Goal: Task Accomplishment & Management: Manage account settings

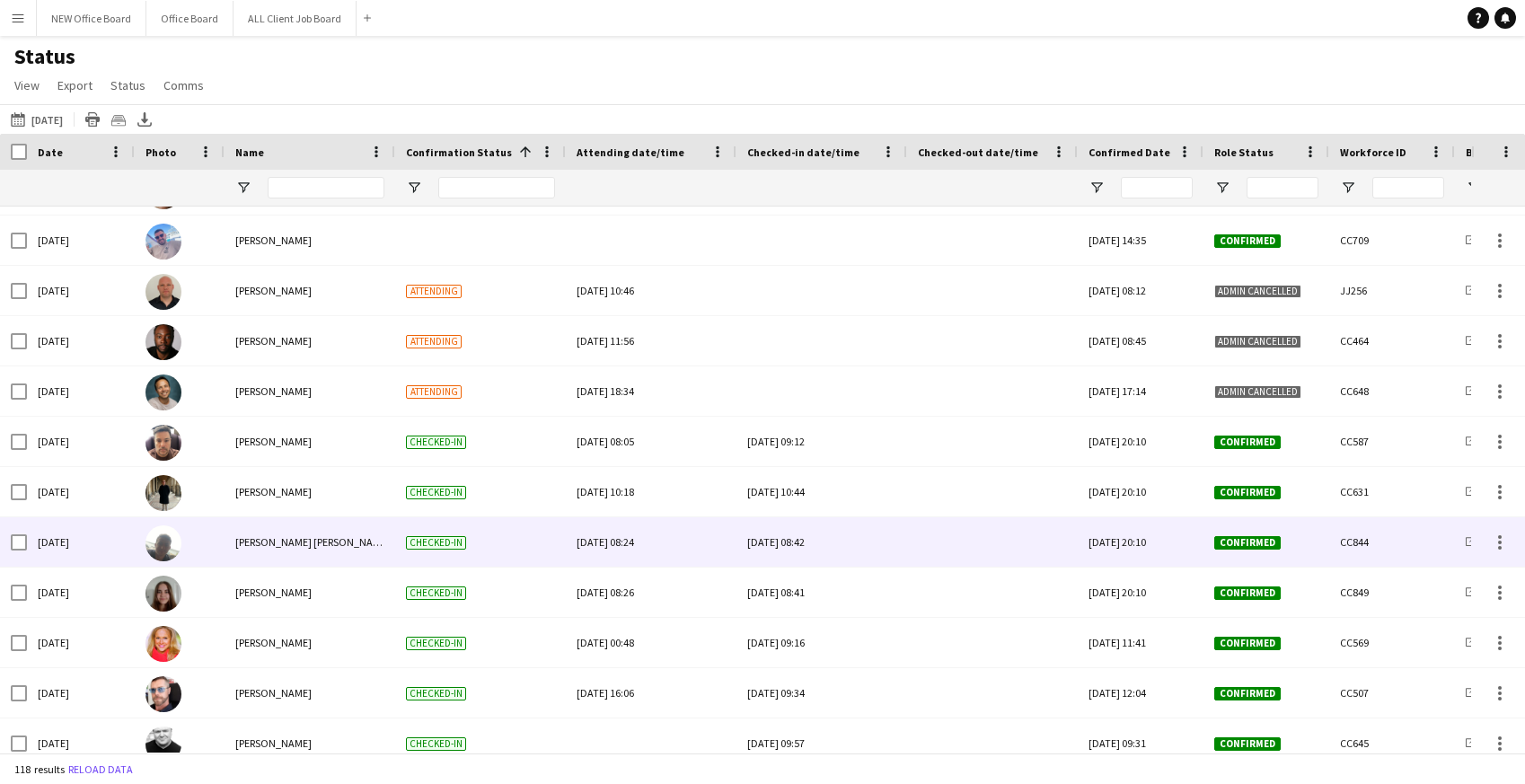
scroll to position [3260, 0]
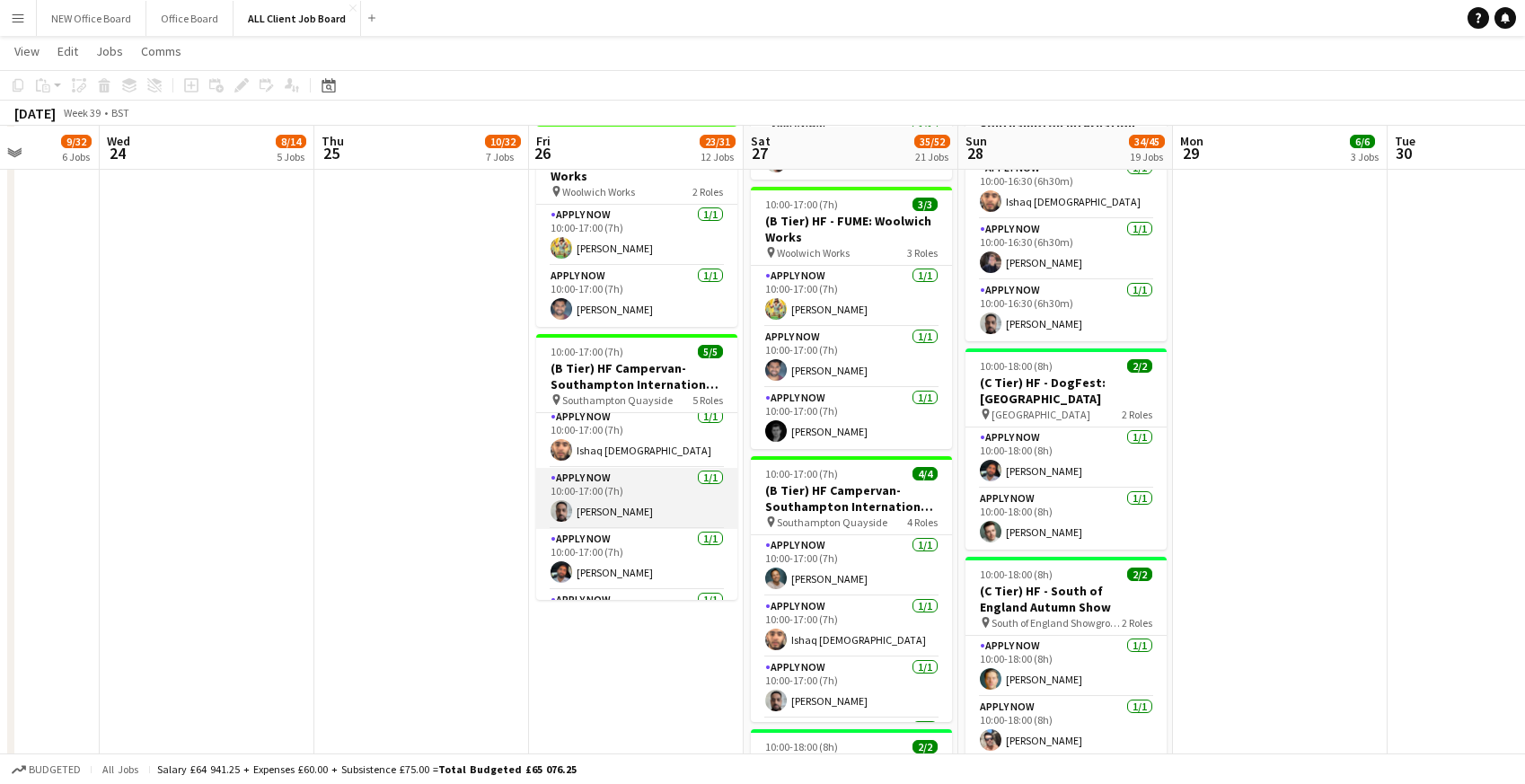
scroll to position [49, 0]
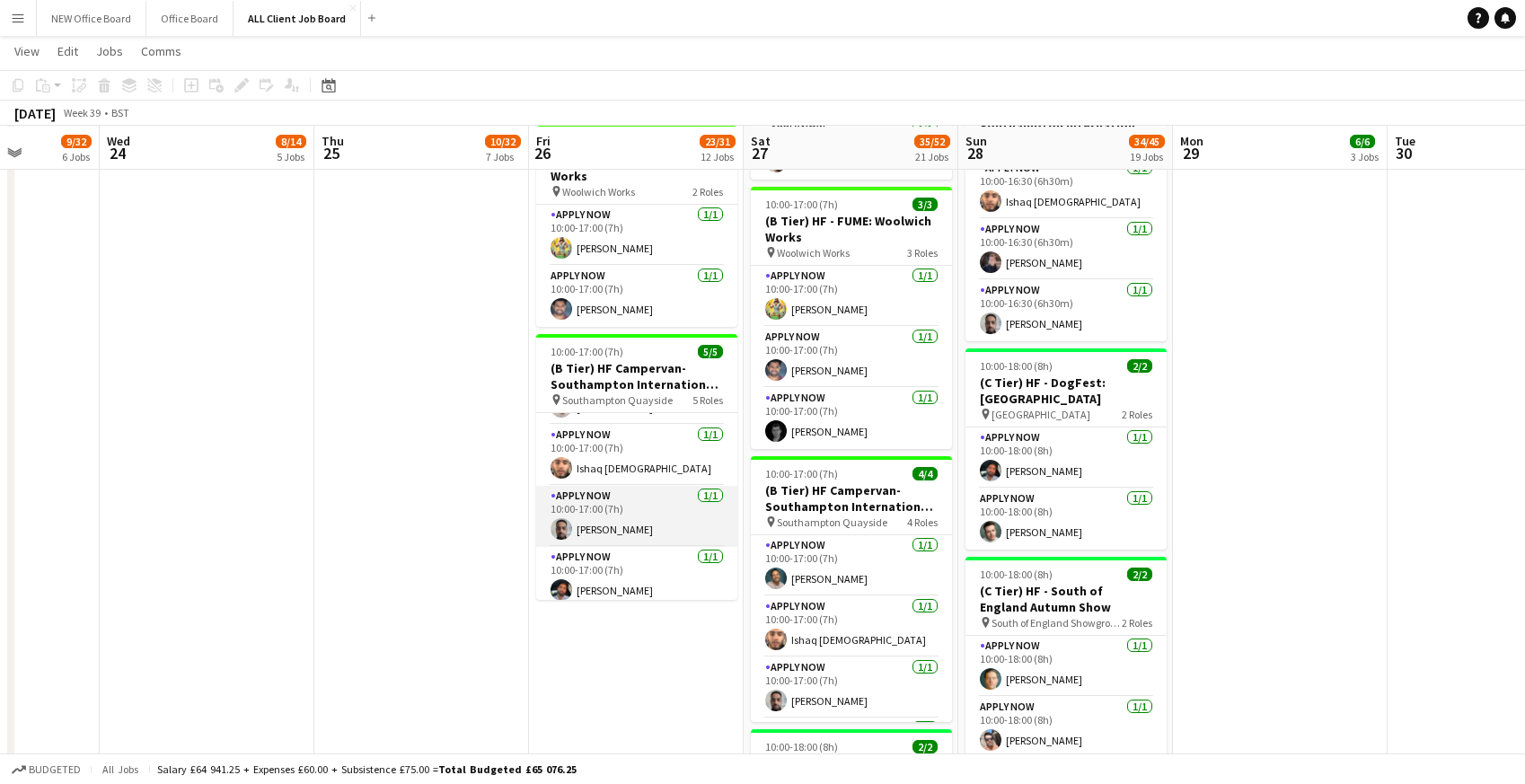
click at [586, 516] on app-card-role "APPLY NOW 1/1 10:00-17:00 (7h) YASIN KHALIFA" at bounding box center [637, 517] width 201 height 61
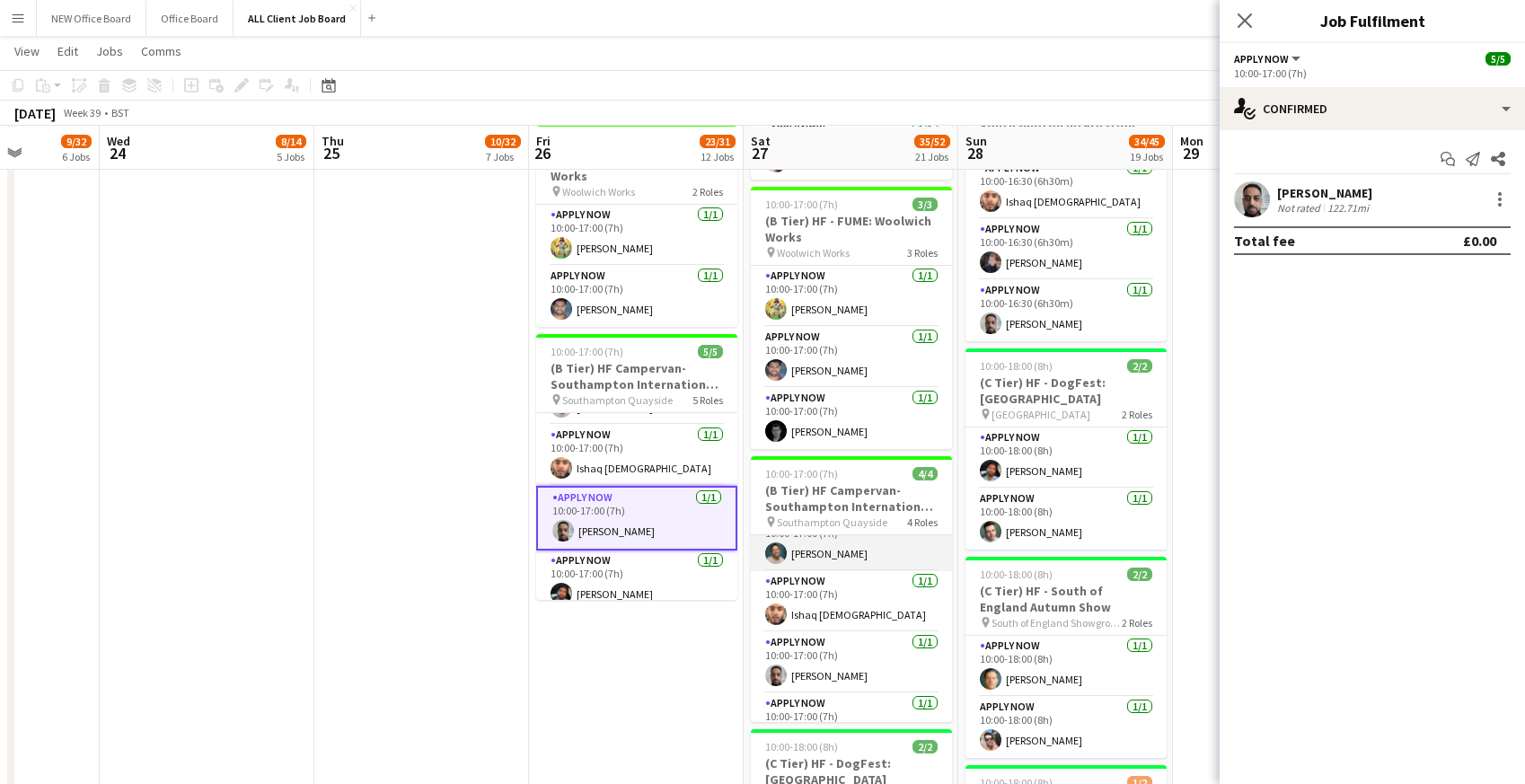
scroll to position [57, 0]
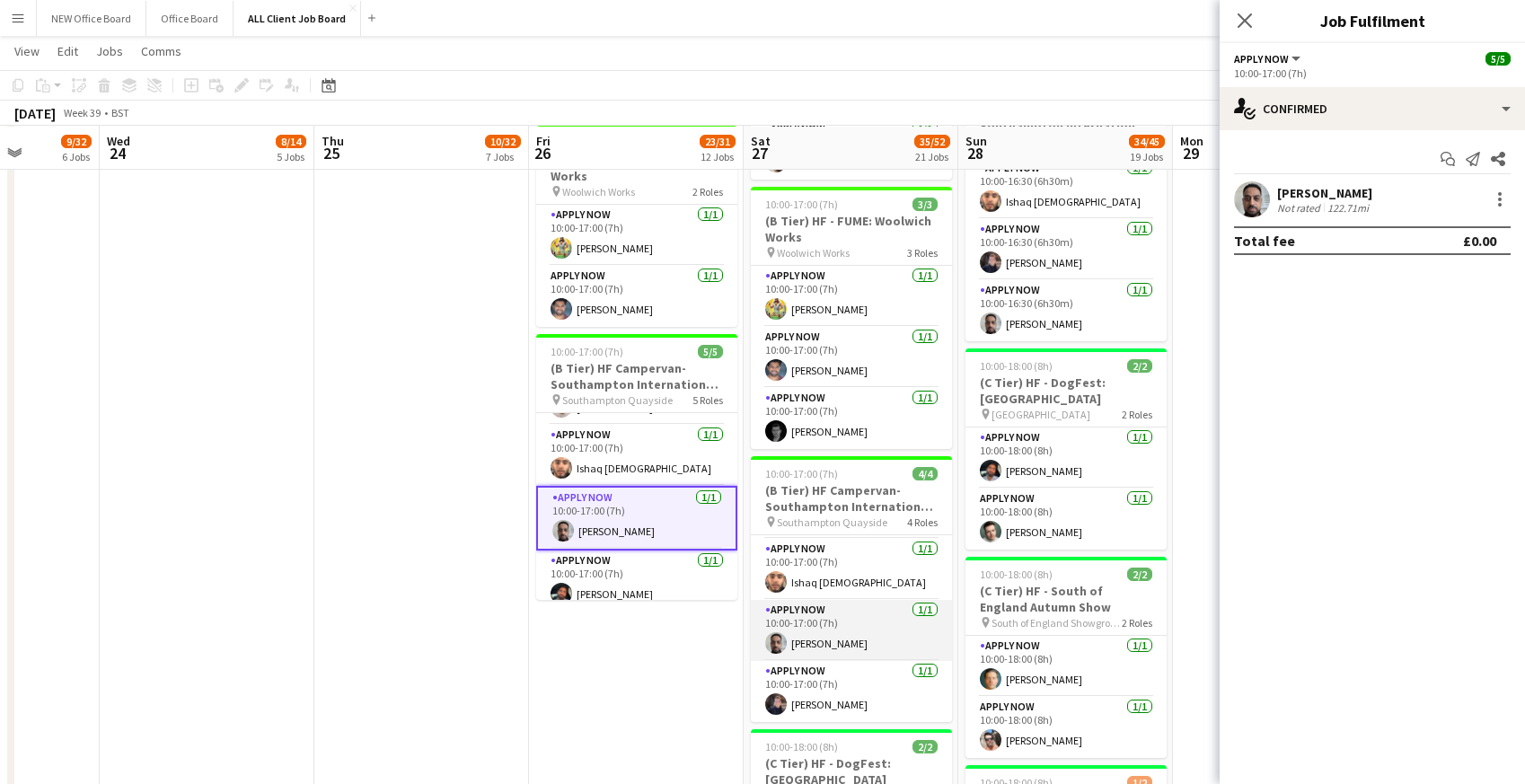
click at [837, 636] on app-card-role "APPLY NOW 1/1 10:00-17:00 (7h) YASIN KHALIFA" at bounding box center [851, 631] width 201 height 61
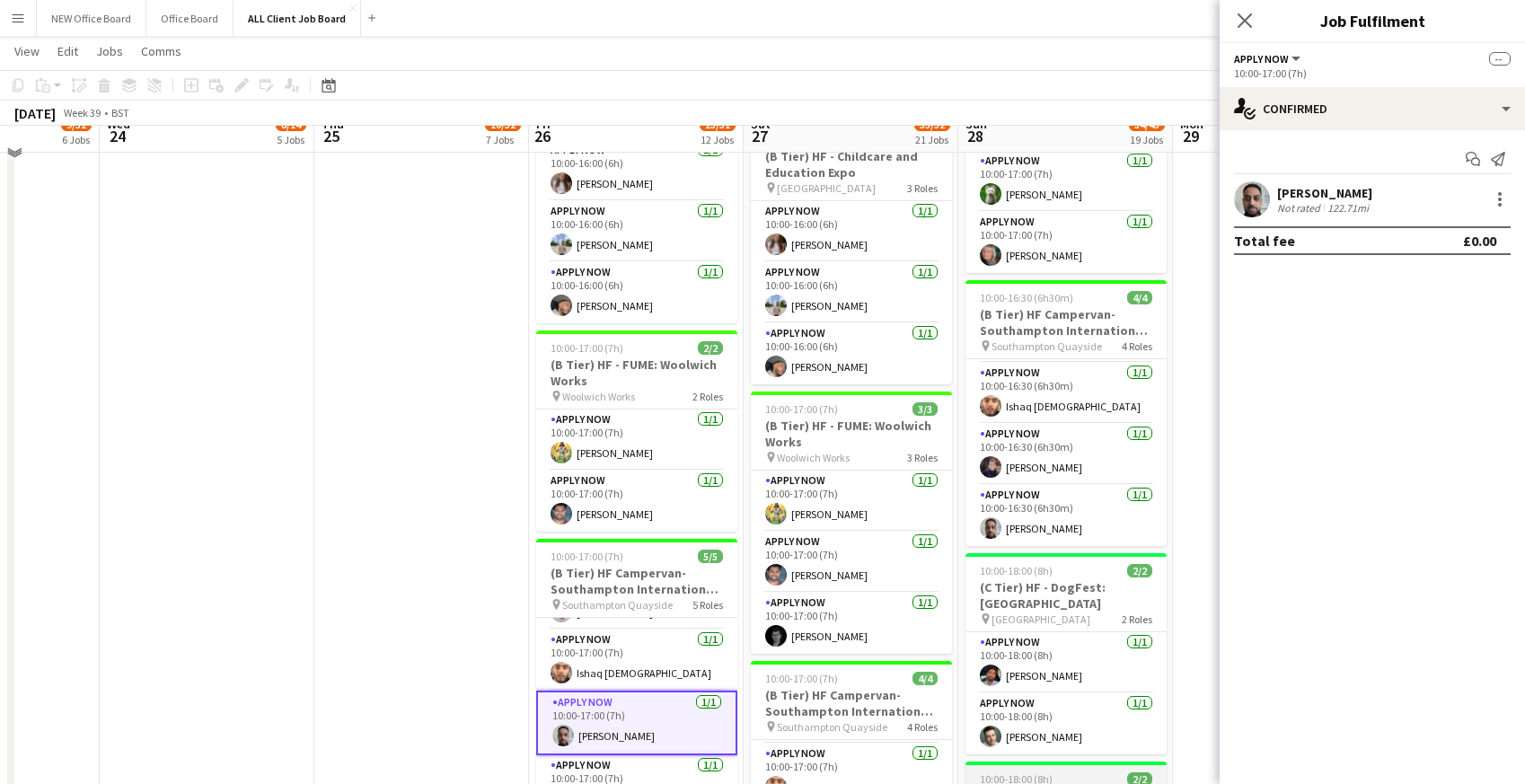
scroll to position [1770, 0]
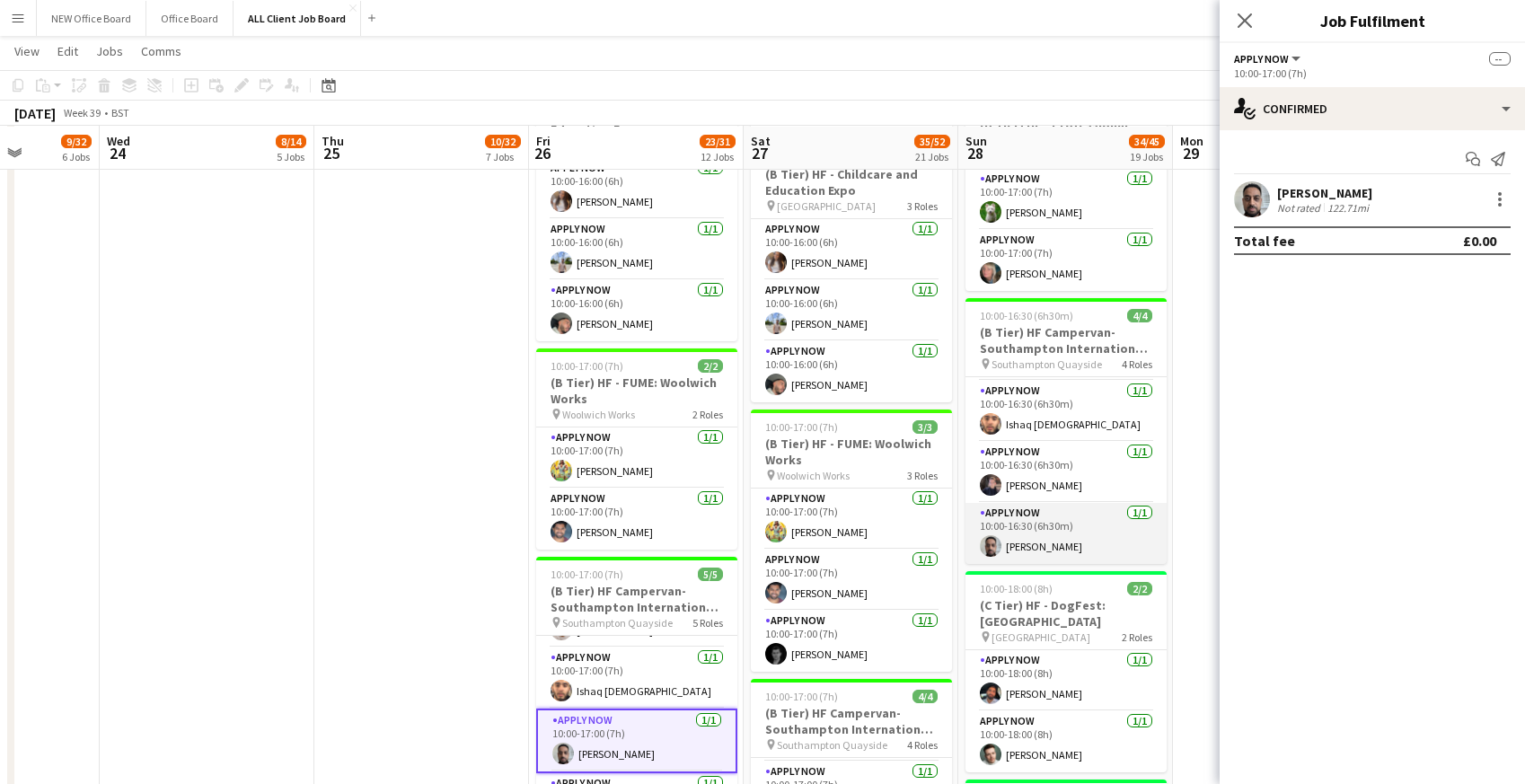
click at [1027, 517] on app-card-role "APPLY NOW 1/1 10:00-16:30 (6h30m) YASIN KHALIFA" at bounding box center [1066, 534] width 201 height 61
click at [1496, 209] on div at bounding box center [1500, 199] width 22 height 22
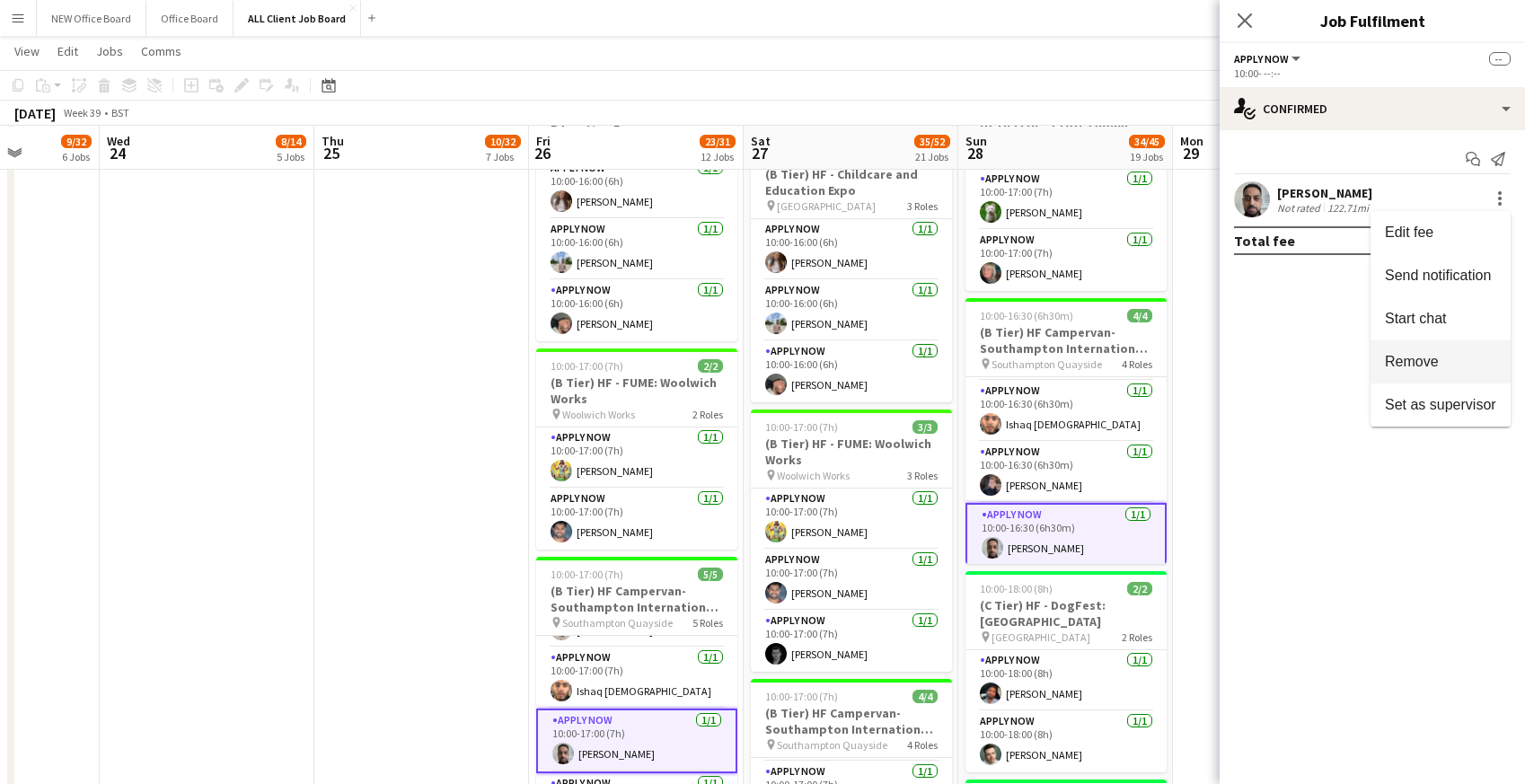
click at [1434, 360] on span "Remove" at bounding box center [1412, 360] width 53 height 15
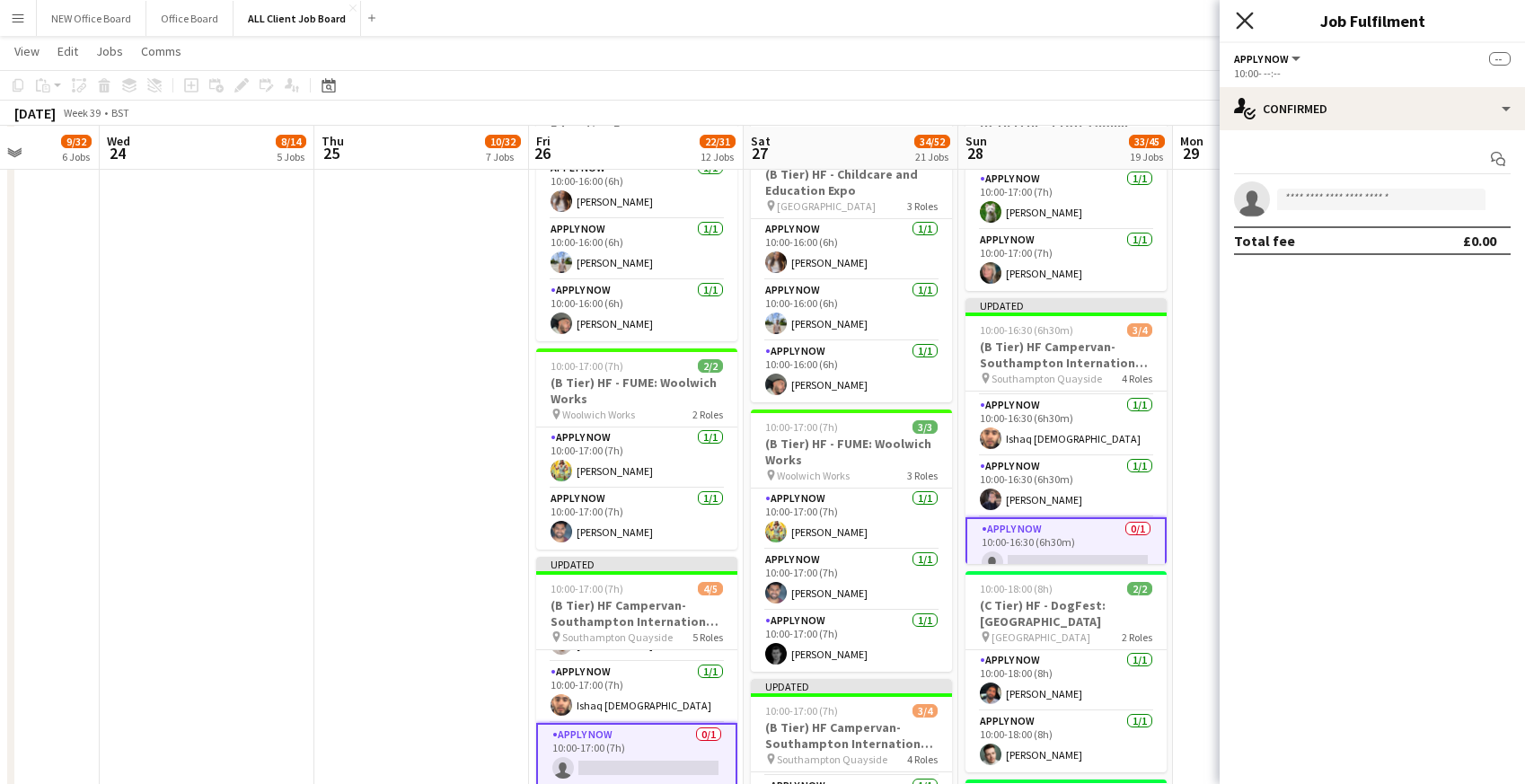
click at [1250, 21] on icon "Close pop-in" at bounding box center [1244, 20] width 17 height 17
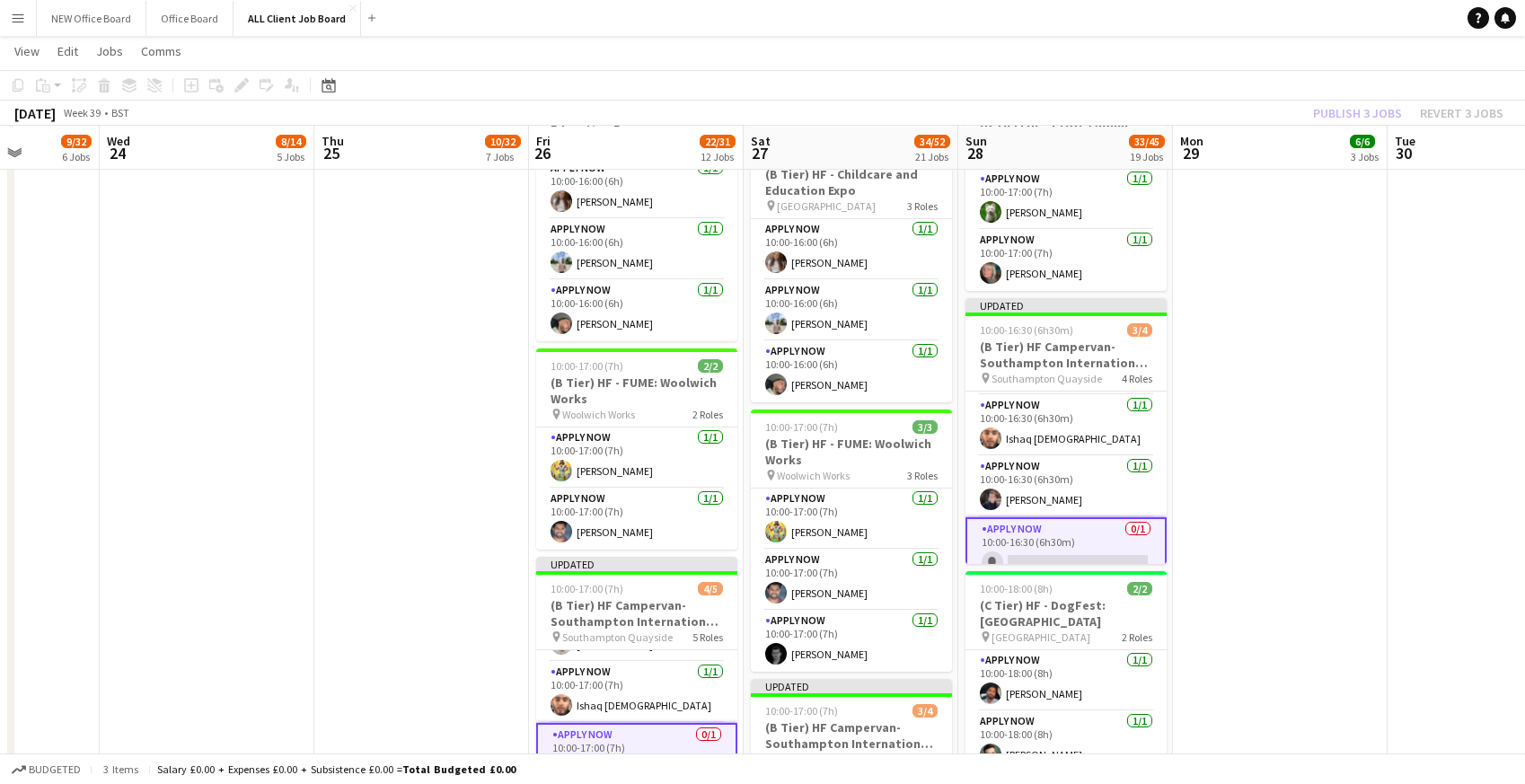
click at [1209, 24] on app-navbar "Menu Boards Boards Boards All jobs Status Workforce Workforce My Workforce Recr…" at bounding box center [762, 18] width 1525 height 36
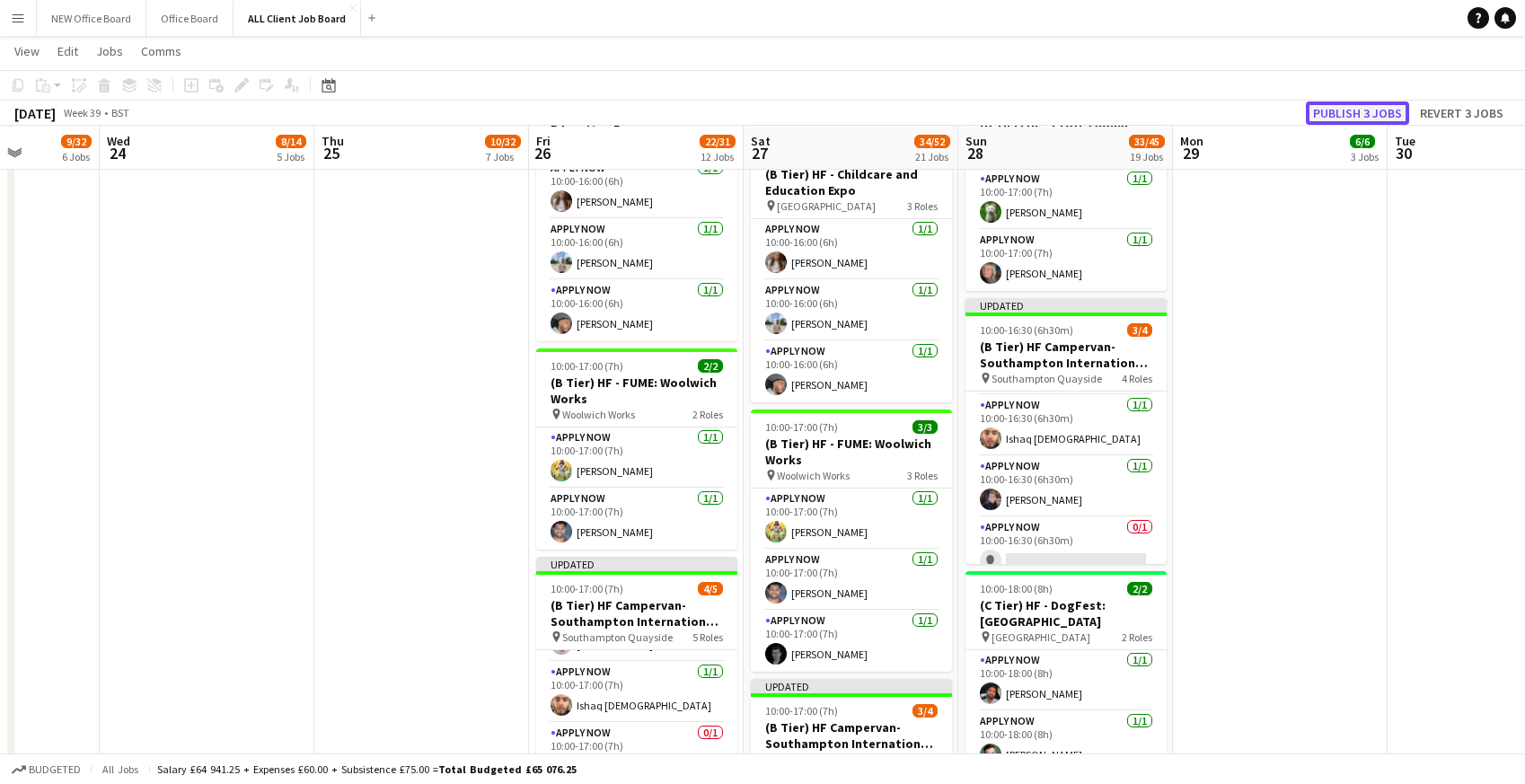
click at [1323, 108] on button "Publish 3 jobs" at bounding box center [1358, 113] width 103 height 24
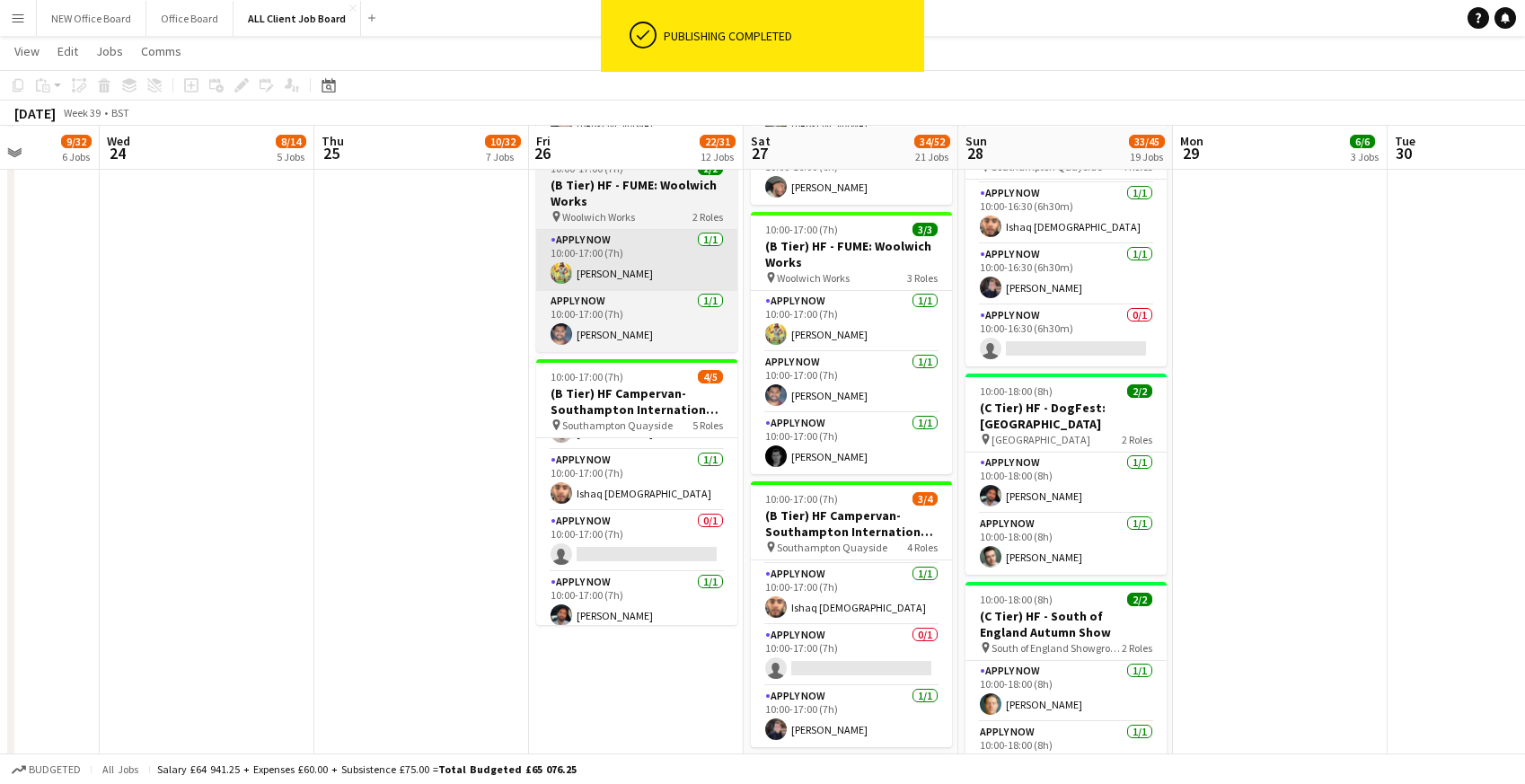
scroll to position [82, 0]
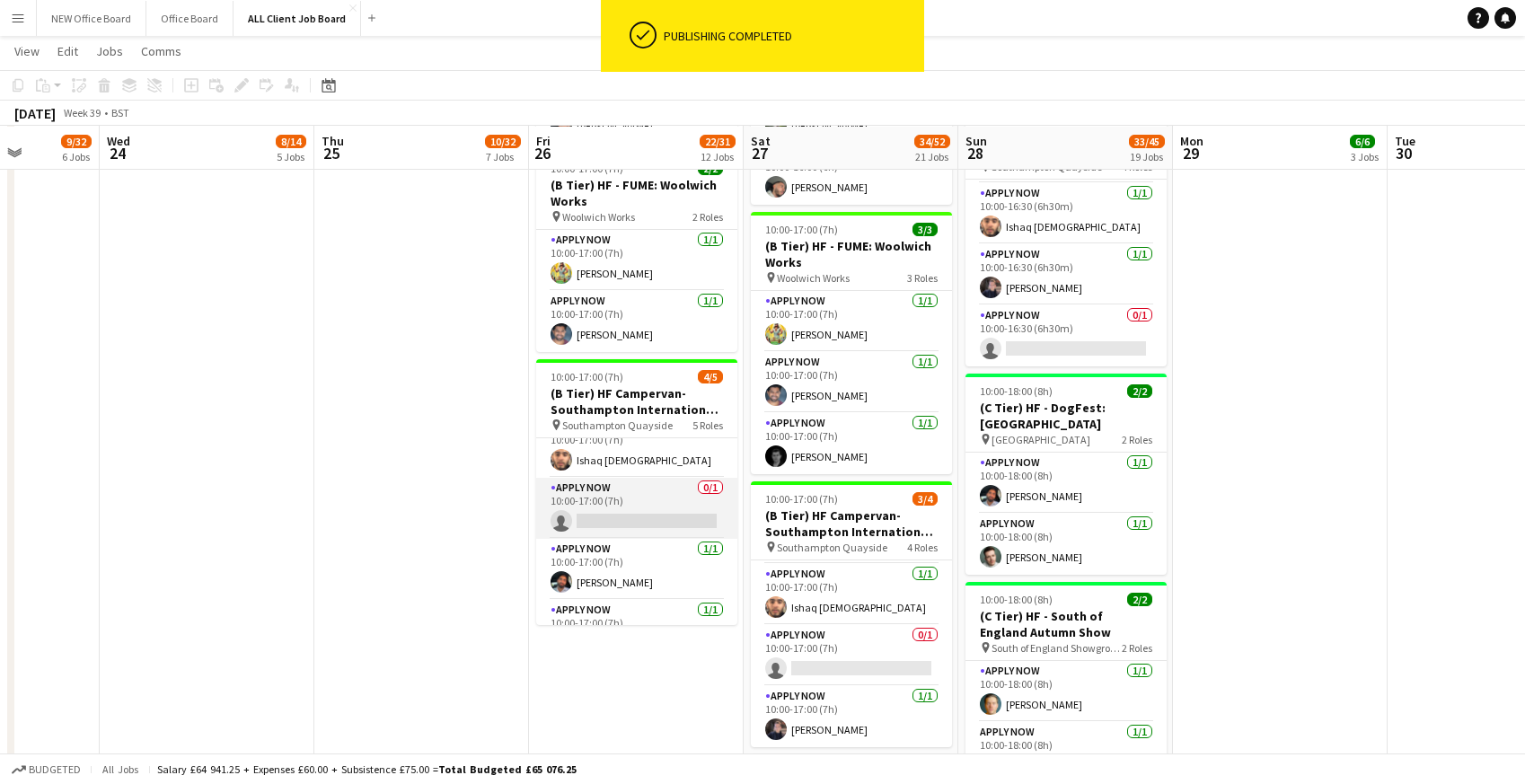
click at [592, 517] on app-card-role "APPLY NOW 0/1 10:00-17:00 (7h) single-neutral-actions" at bounding box center [637, 509] width 201 height 61
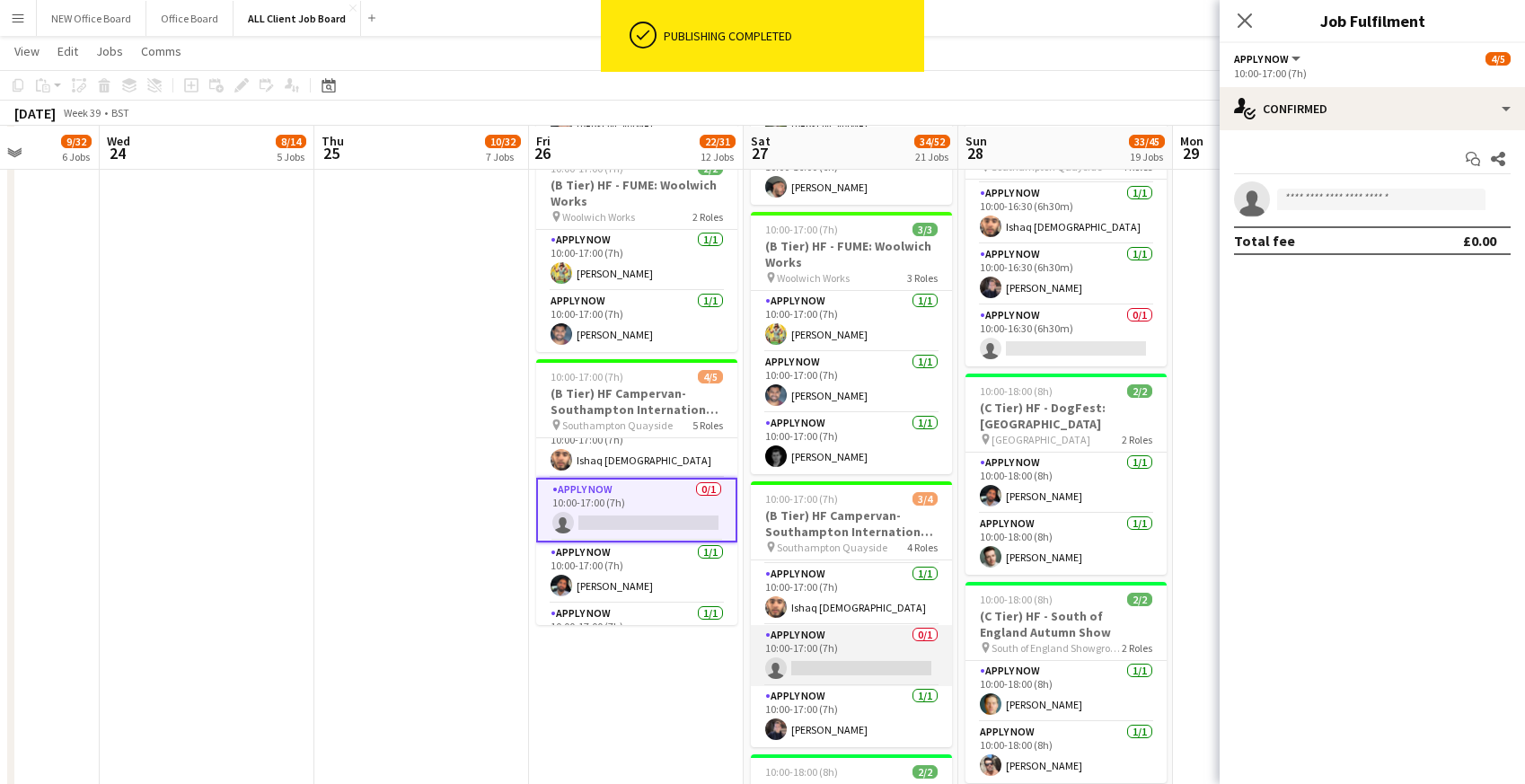
click at [849, 674] on app-card-role "APPLY NOW 0/1 10:00-17:00 (7h) single-neutral-actions" at bounding box center [851, 655] width 201 height 61
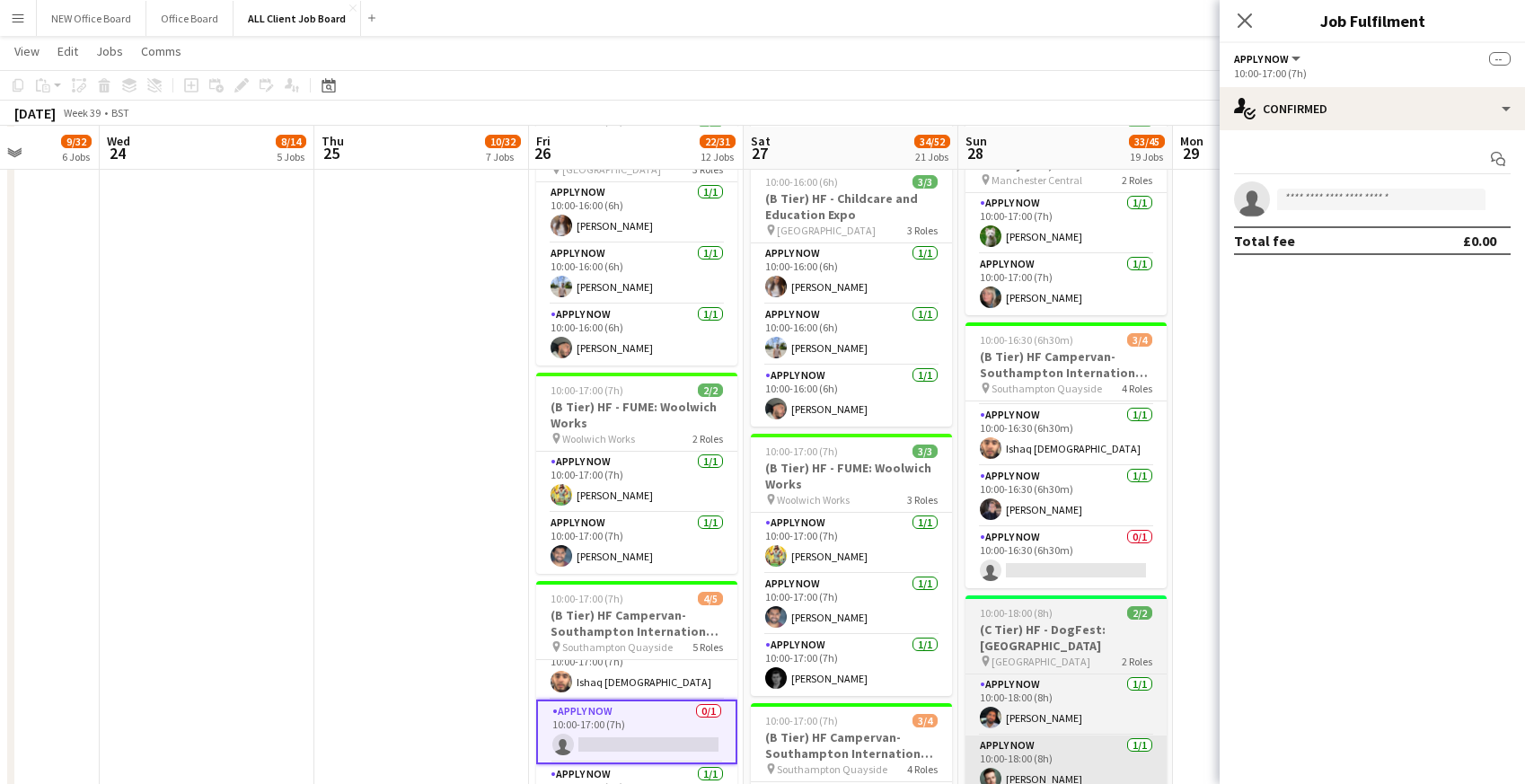
scroll to position [53, 0]
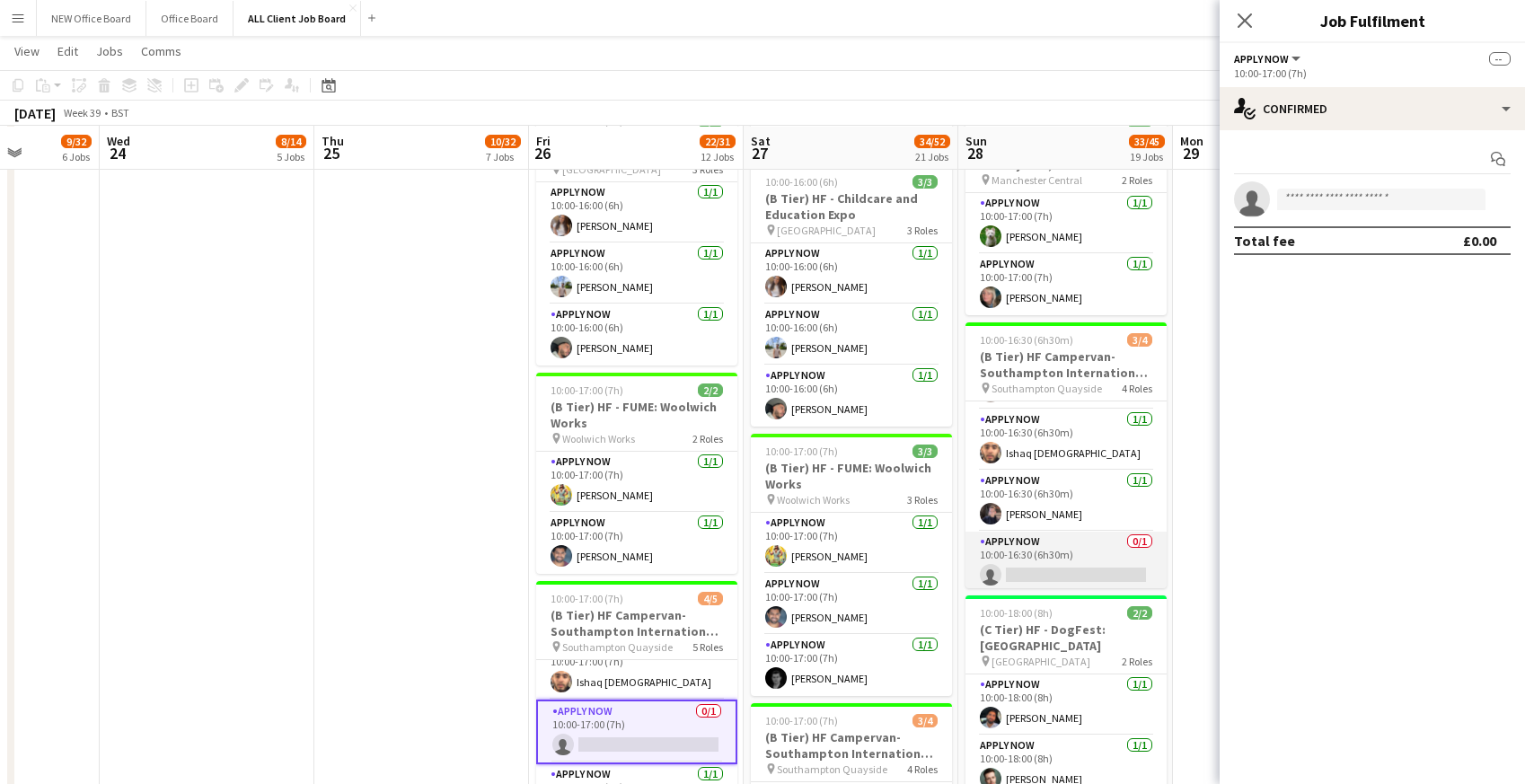
click at [1010, 564] on app-card-role "APPLY NOW 0/1 10:00-16:30 (6h30m) single-neutral-actions" at bounding box center [1066, 562] width 201 height 61
click at [1401, 198] on input at bounding box center [1381, 199] width 208 height 22
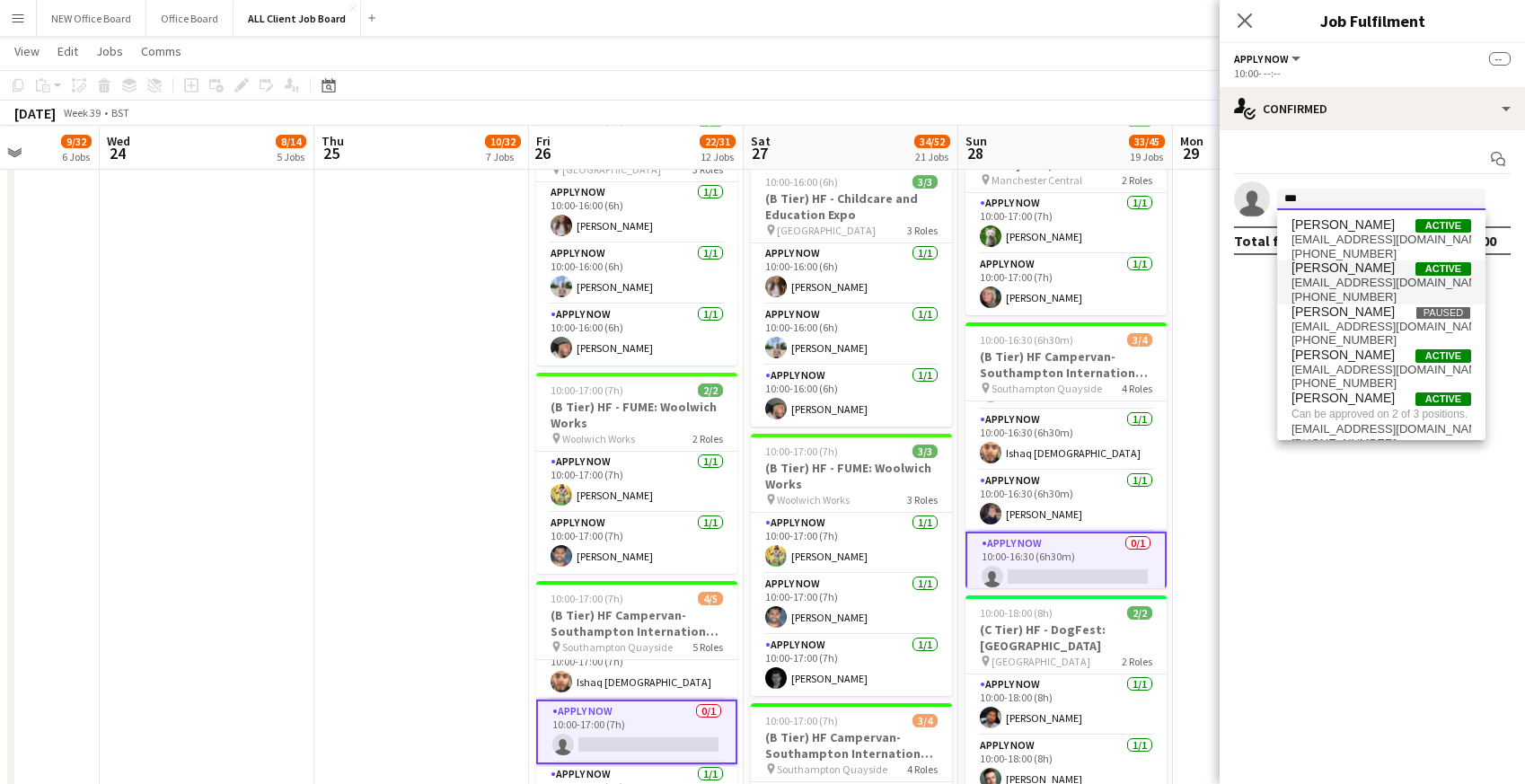
type input "***"
click at [1365, 280] on span "bmifsud95@googlemail.com" at bounding box center [1380, 282] width 179 height 15
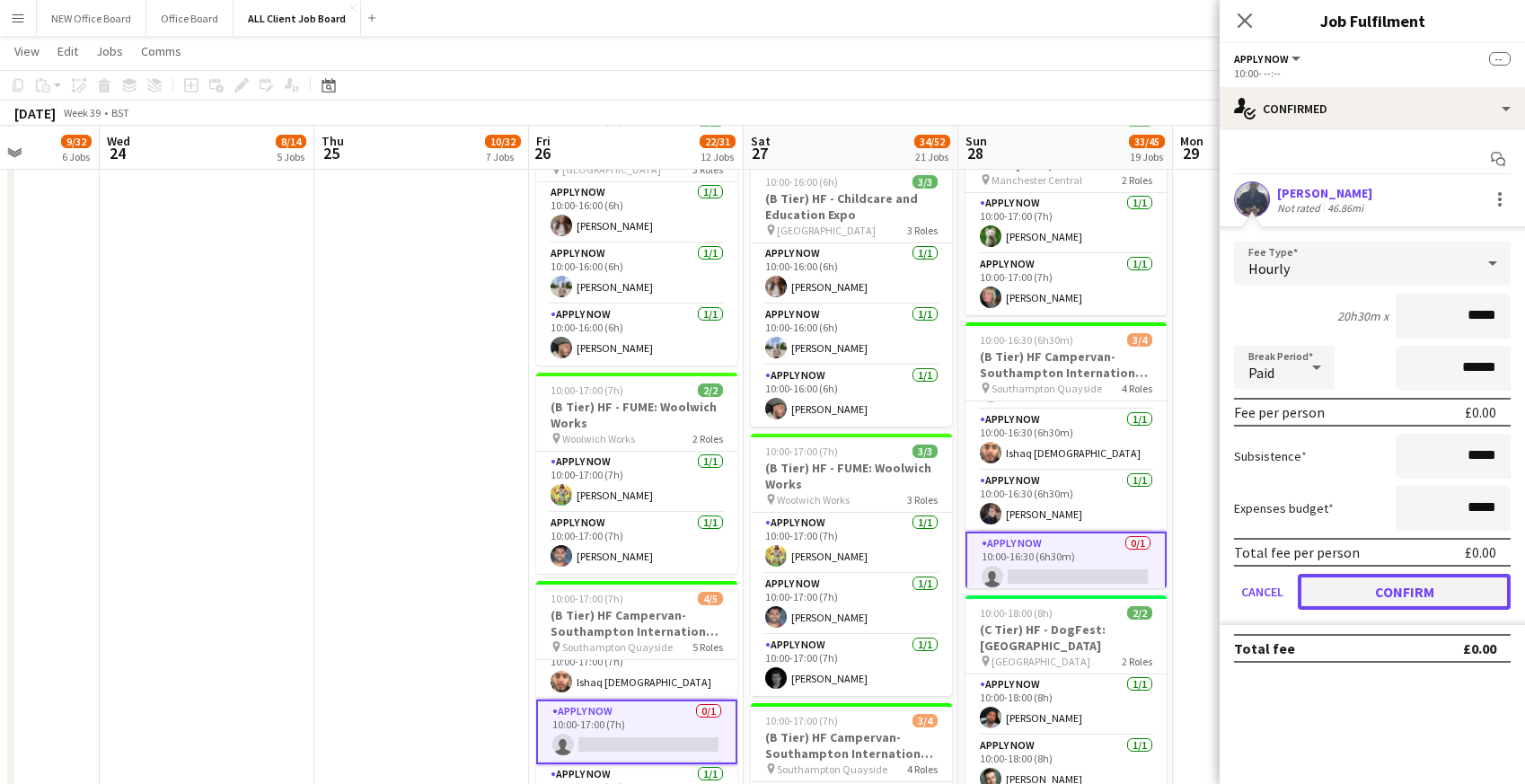
click at [1408, 588] on button "Confirm" at bounding box center [1404, 592] width 213 height 36
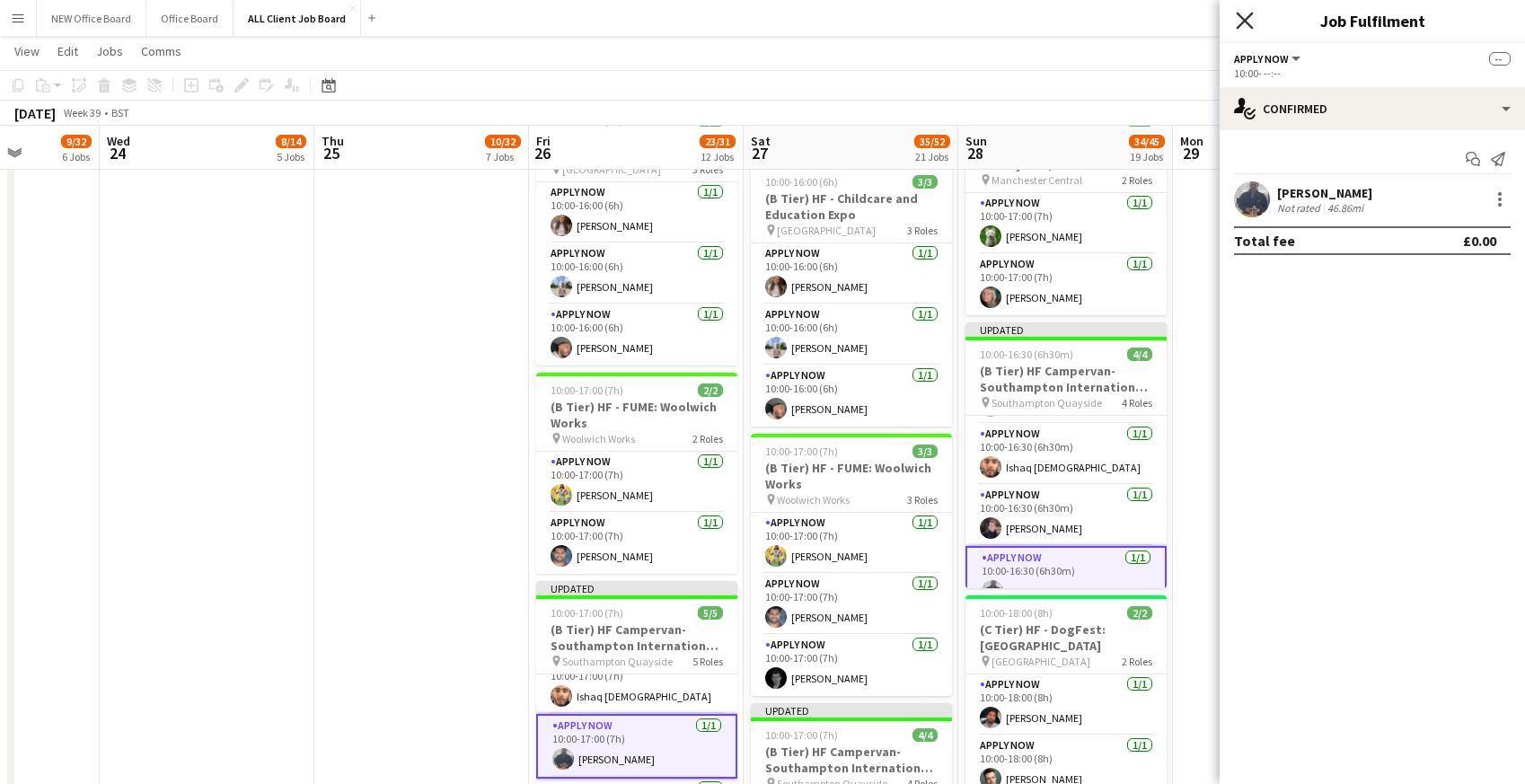
click at [1245, 13] on icon "Close pop-in" at bounding box center [1244, 20] width 17 height 17
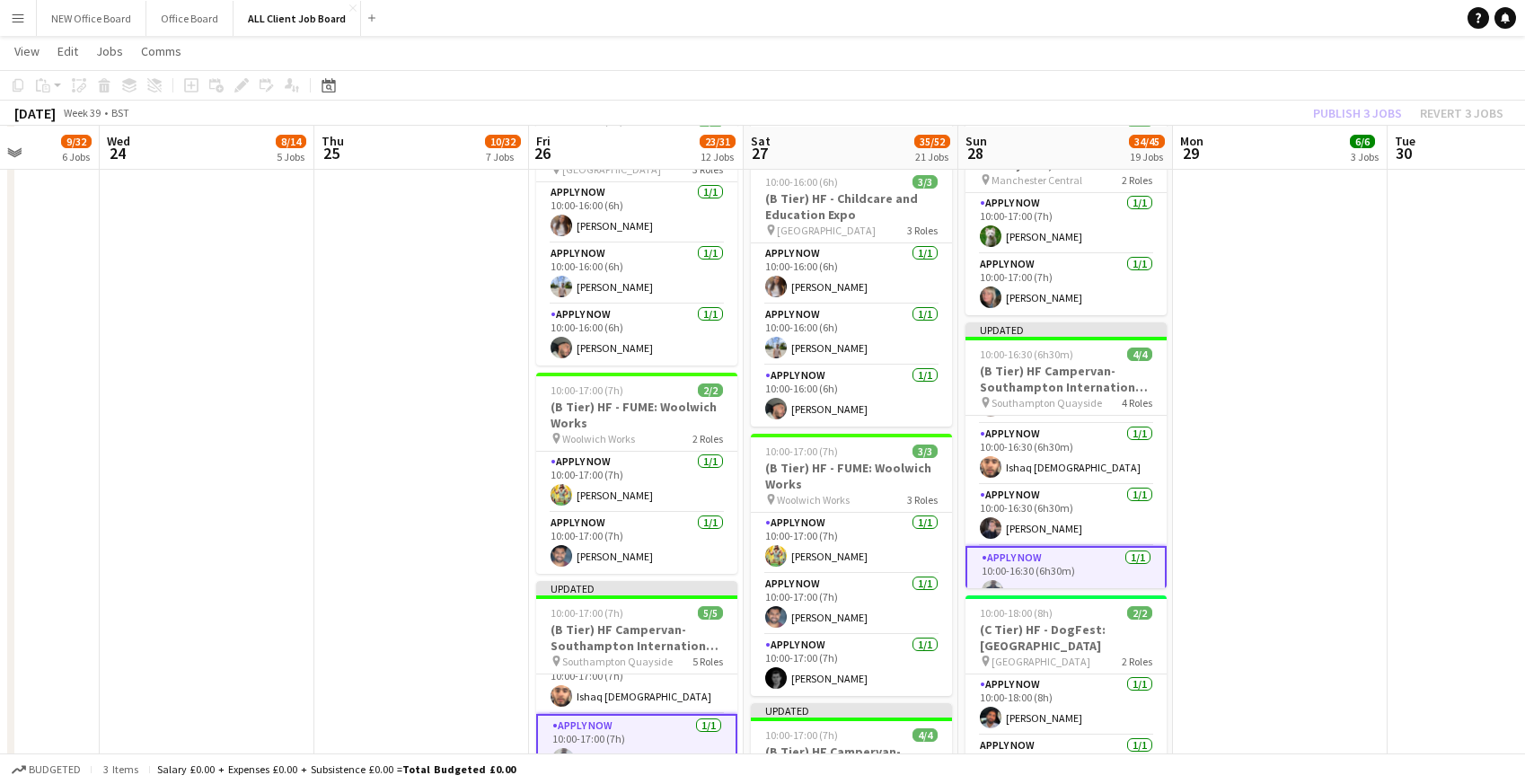
click at [1234, 12] on app-navbar "Menu Boards Boards Boards All jobs Status Workforce Workforce My Workforce Recr…" at bounding box center [762, 18] width 1525 height 36
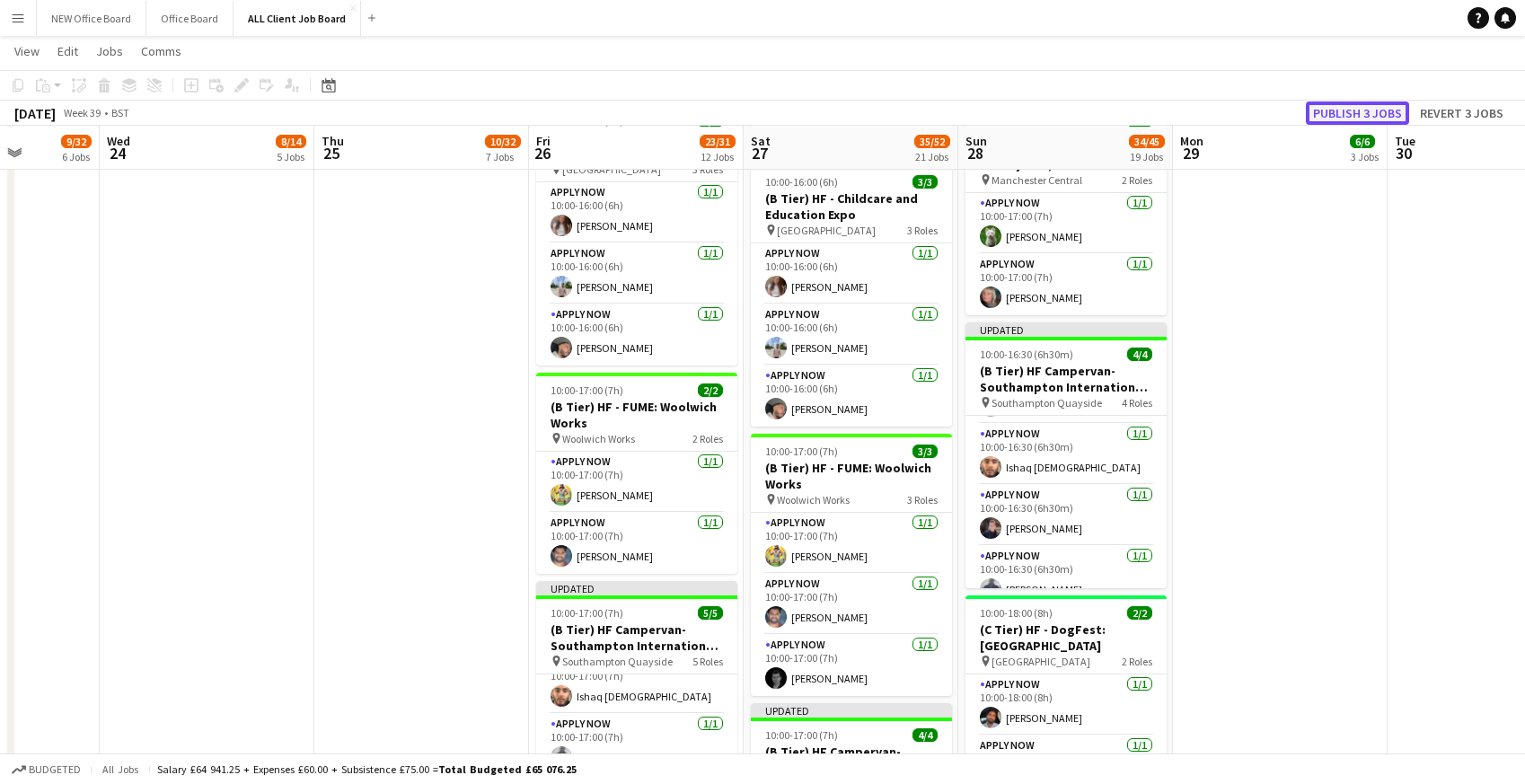
click at [1346, 104] on button "Publish 3 jobs" at bounding box center [1358, 113] width 103 height 24
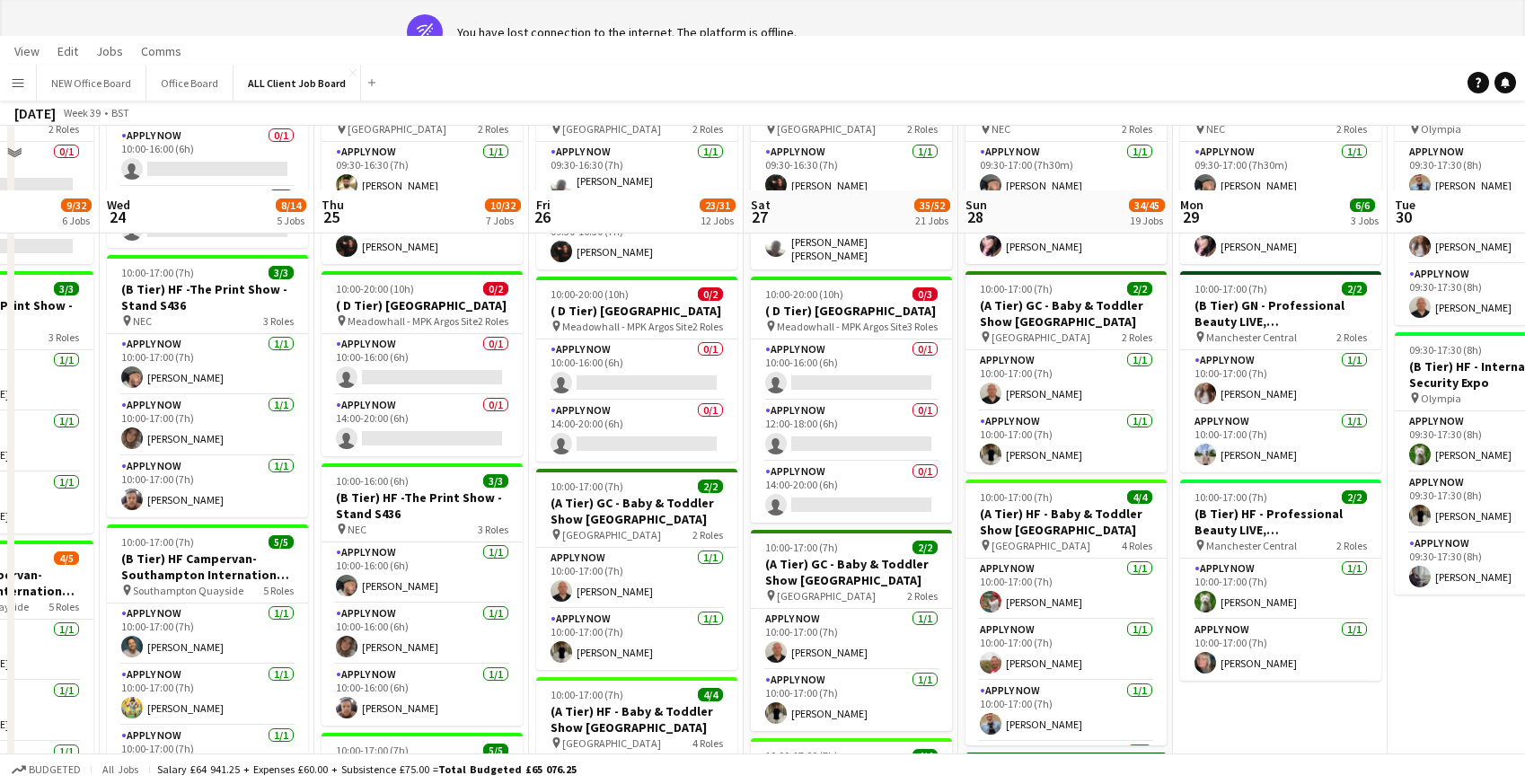
scroll to position [692, 0]
